Goal: Find specific page/section: Find specific page/section

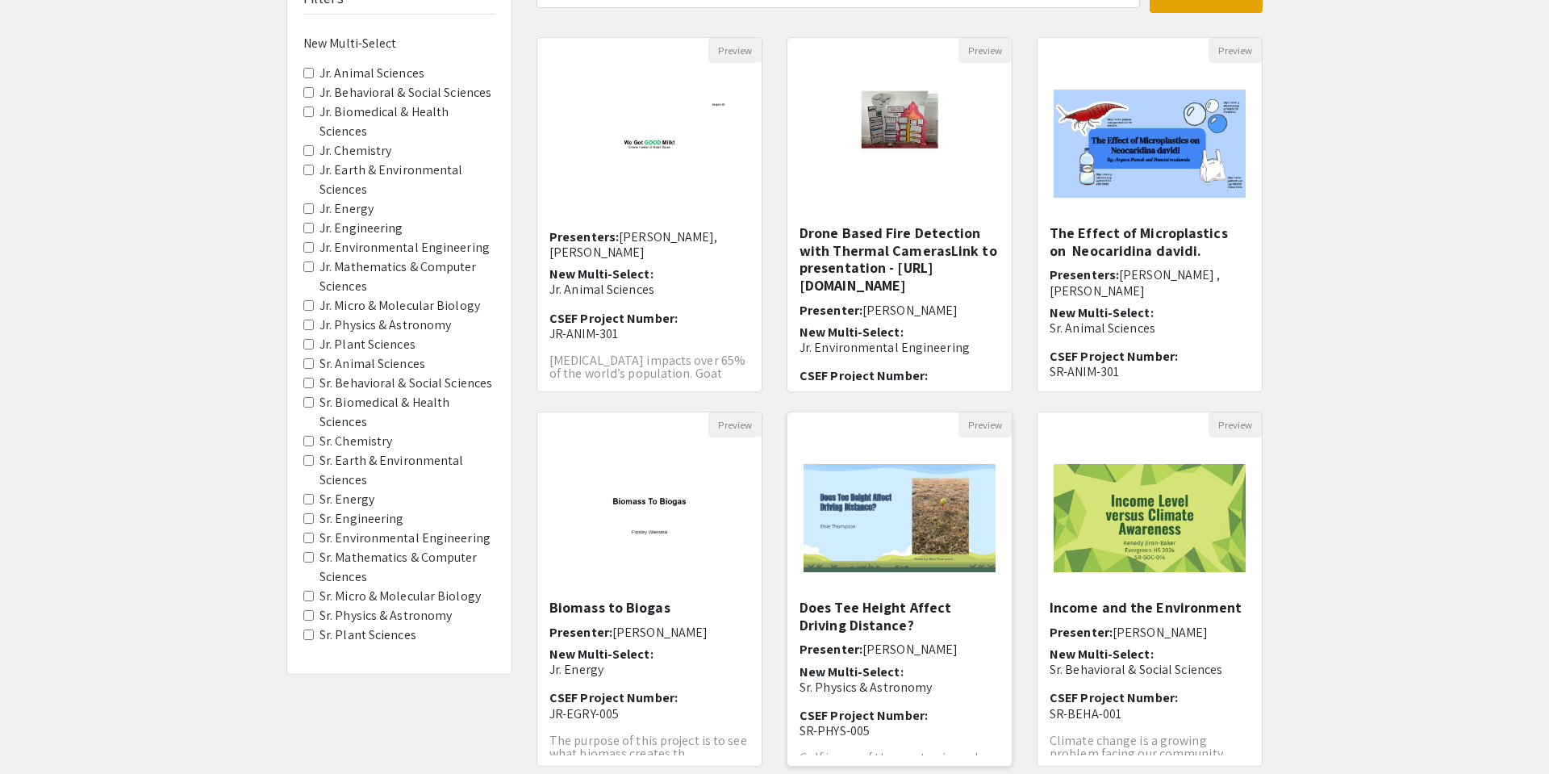
scroll to position [143, 0]
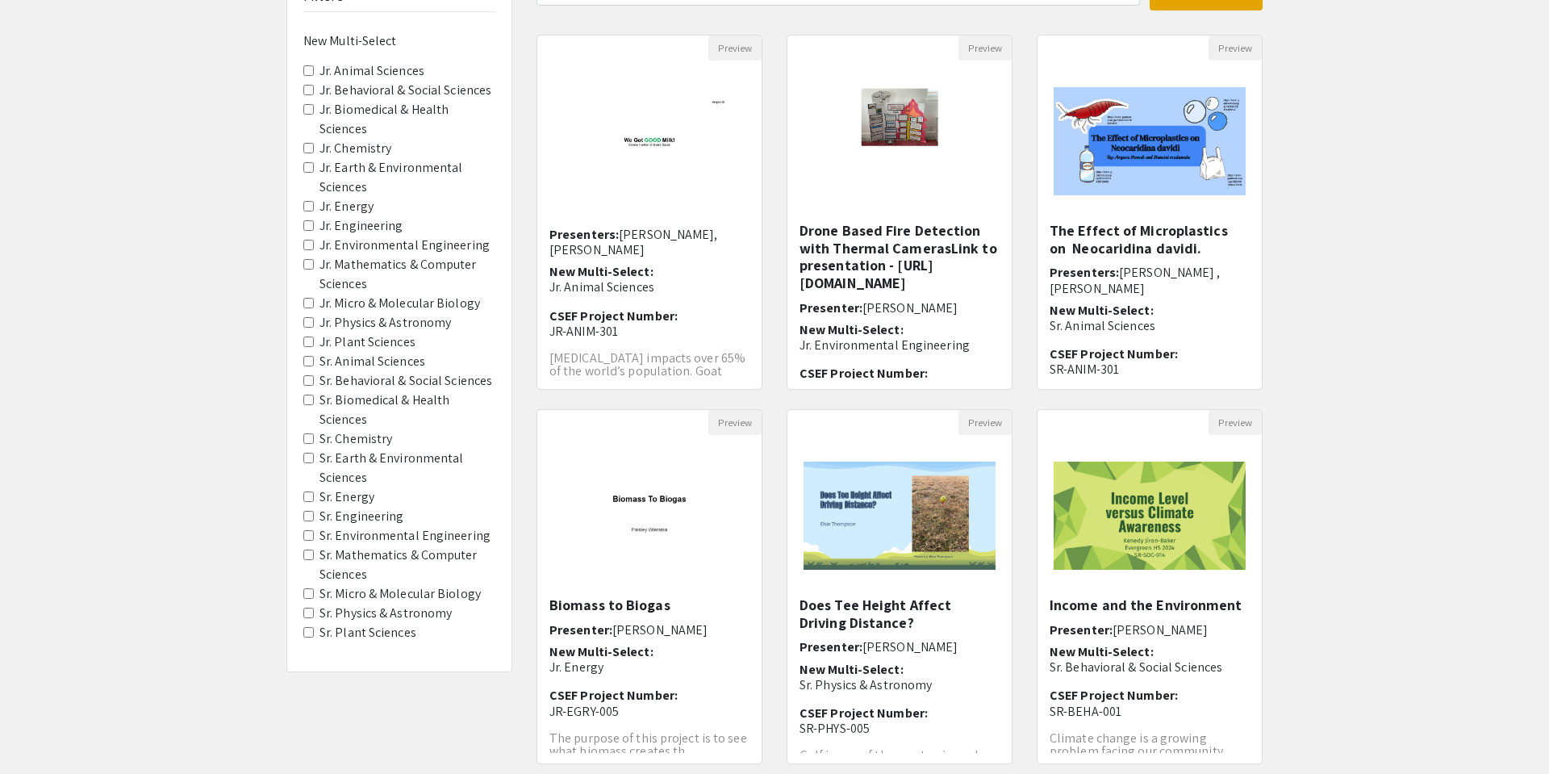
click at [383, 629] on label "Sr. Plant Sciences" at bounding box center [367, 632] width 97 height 19
click at [314, 629] on Sciences "Sr. Plant Sciences" at bounding box center [308, 632] width 10 height 10
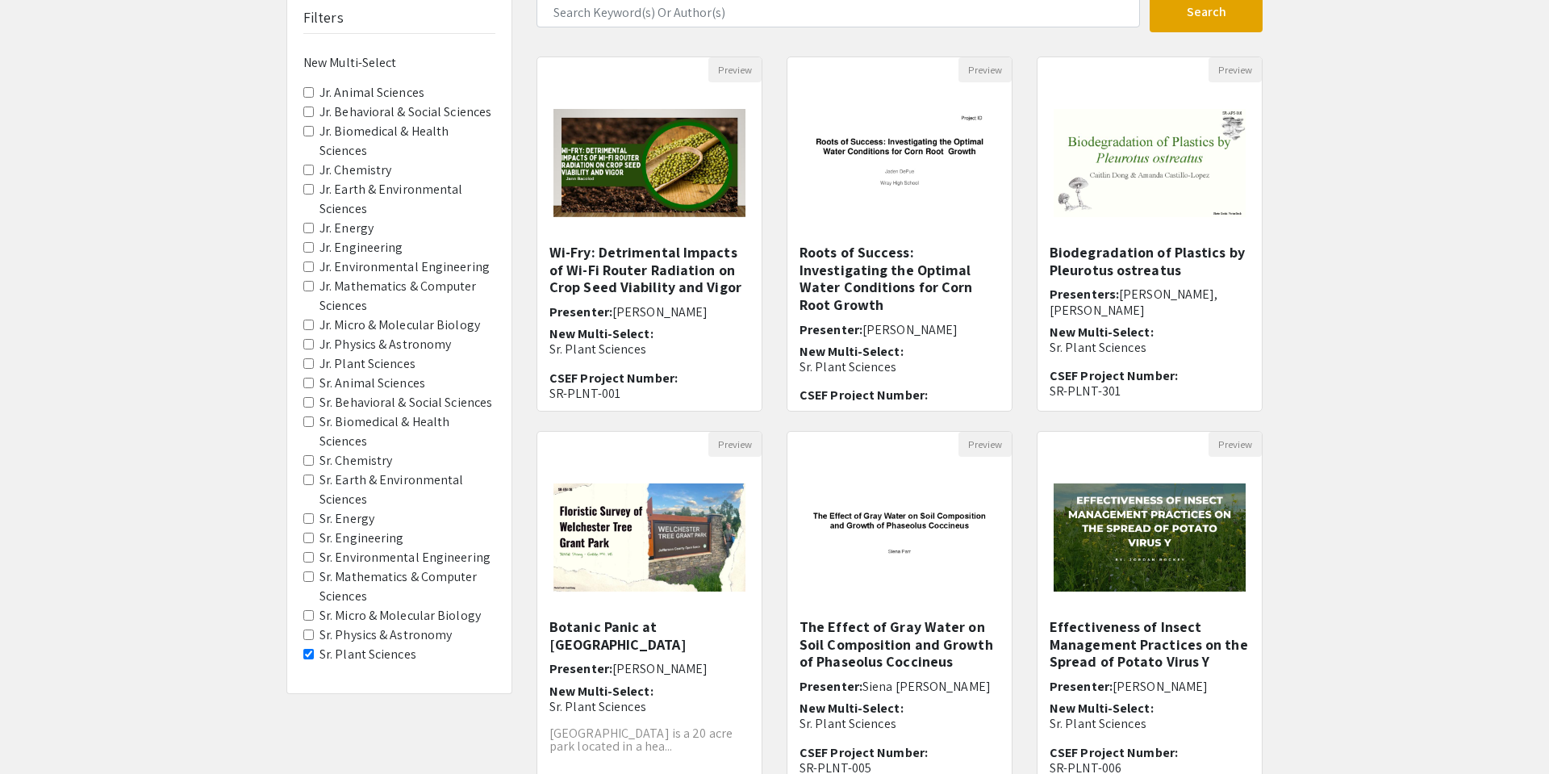
scroll to position [120, 0]
click at [328, 365] on label "Jr. Plant Sciences" at bounding box center [367, 364] width 96 height 19
click at [314, 365] on Sciences "Jr. Plant Sciences" at bounding box center [308, 364] width 10 height 10
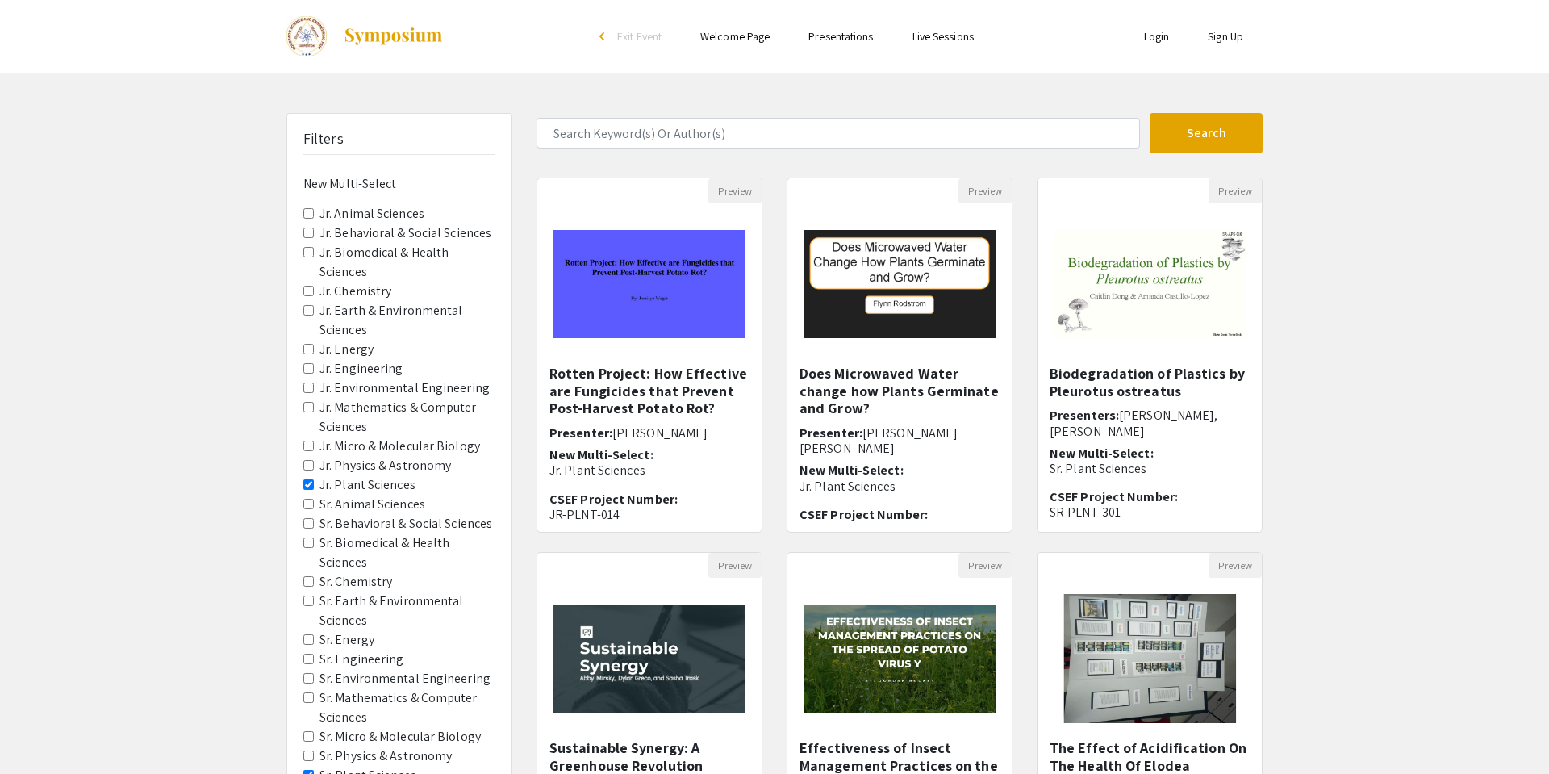
click at [308, 483] on Sciences "Jr. Plant Sciences" at bounding box center [308, 484] width 10 height 10
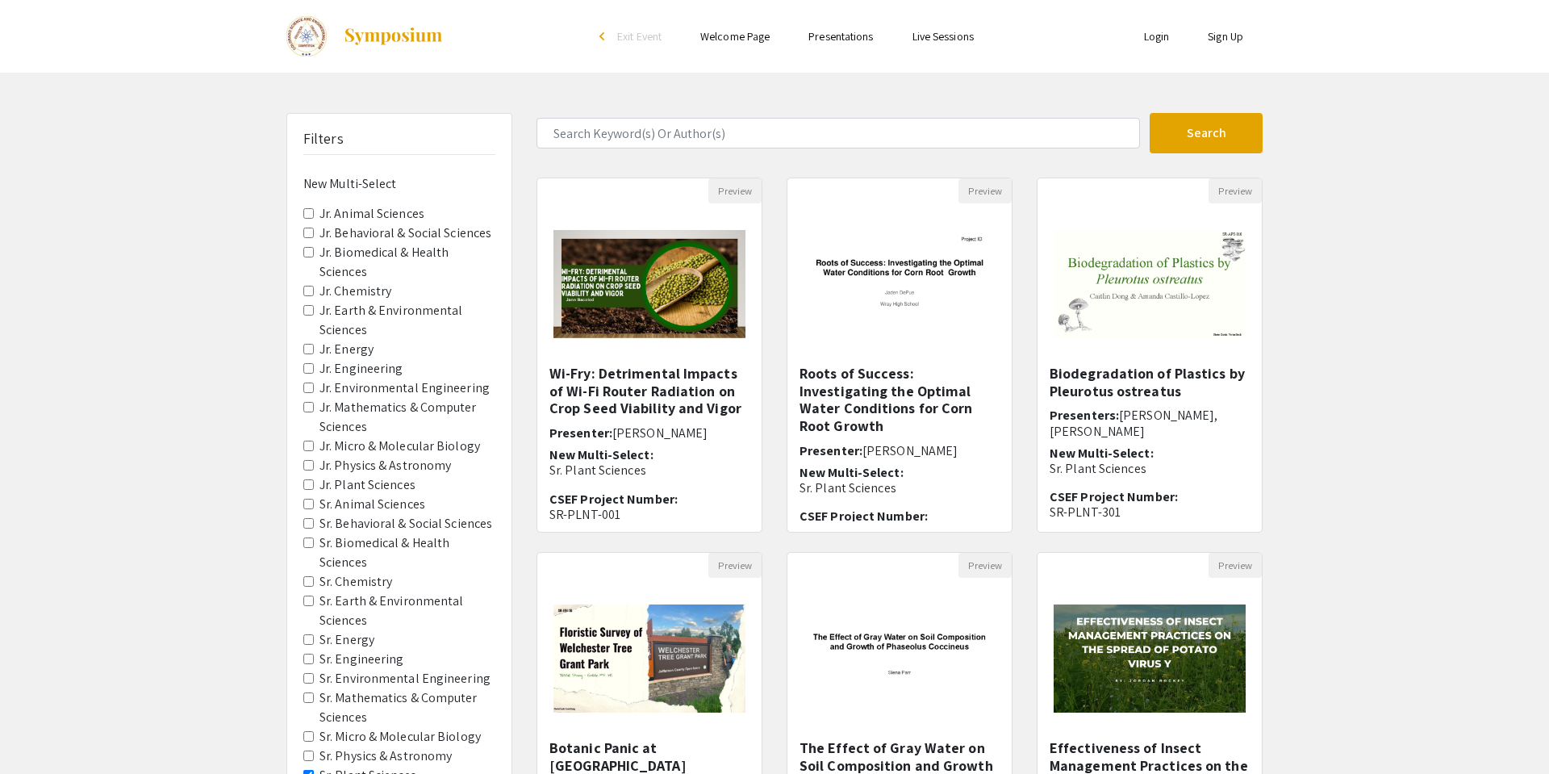
click at [311, 350] on Energy "Jr. Energy" at bounding box center [308, 349] width 10 height 10
